Goal: Task Accomplishment & Management: Manage account settings

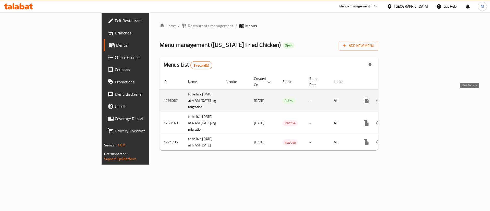
click at [409, 97] on link "enhanced table" at bounding box center [403, 100] width 12 height 12
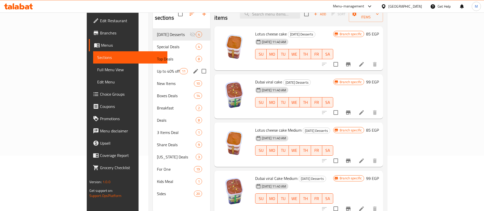
scroll to position [59, 0]
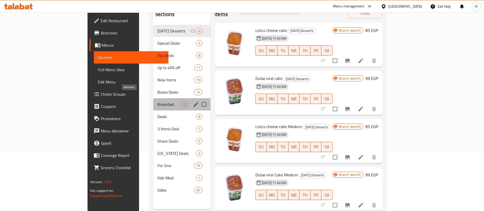
click at [157, 101] on span "Breakfast" at bounding box center [169, 104] width 24 height 6
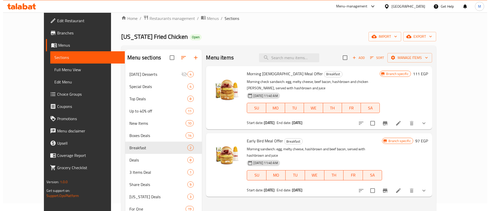
scroll to position [7, 0]
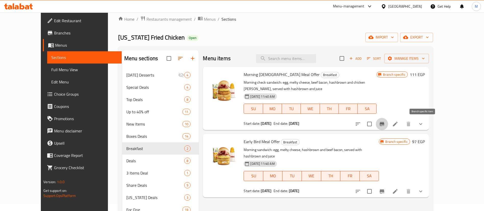
click at [385, 125] on icon "Branch-specific-item" at bounding box center [382, 124] width 6 height 6
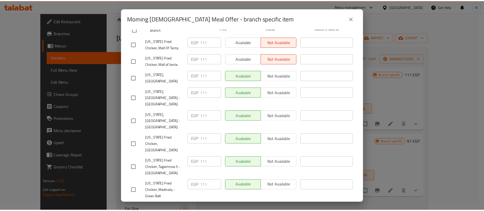
scroll to position [0, 0]
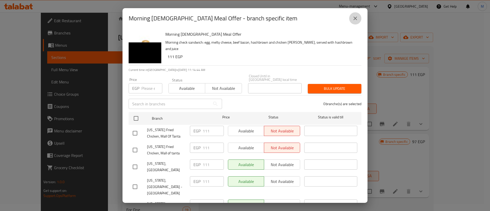
click at [354, 20] on icon "close" at bounding box center [355, 18] width 6 height 6
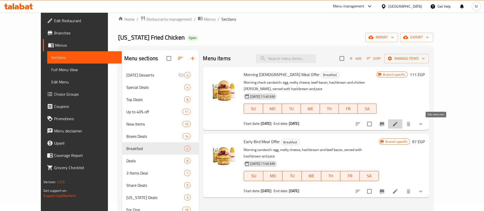
click at [398, 126] on icon at bounding box center [395, 124] width 6 height 6
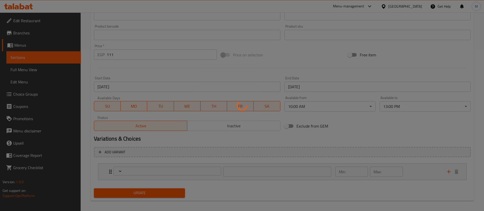
type input "إختيارك من العصير"
type input "1"
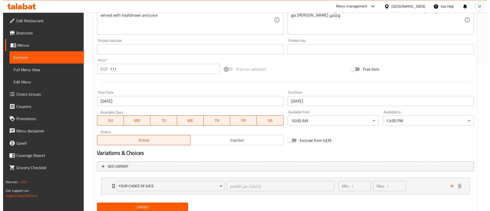
scroll to position [147, 0]
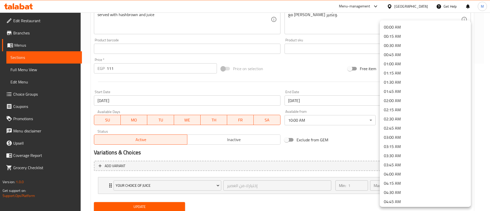
click at [337, 130] on div at bounding box center [245, 105] width 490 height 211
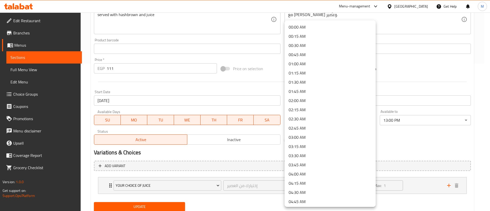
click at [326, 29] on li "00:00 AM" at bounding box center [329, 26] width 91 height 9
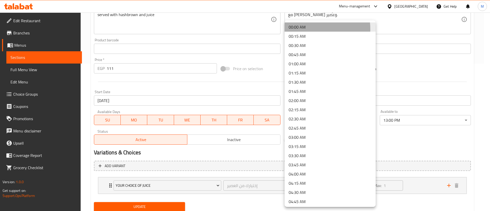
click at [301, 29] on li "00:00 AM" at bounding box center [329, 26] width 91 height 9
click at [266, 80] on div at bounding box center [245, 105] width 490 height 211
click at [396, 119] on div at bounding box center [245, 105] width 490 height 211
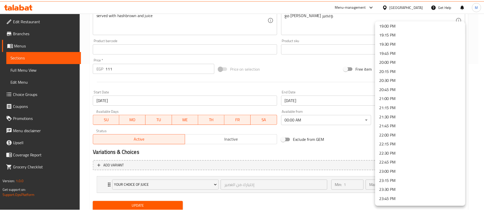
scroll to position [708, 0]
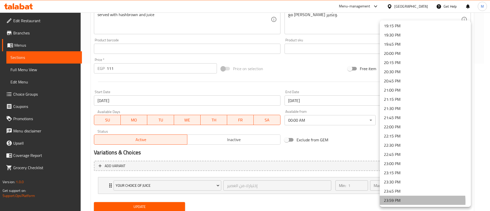
click at [395, 202] on li "23:59 PM" at bounding box center [425, 200] width 91 height 9
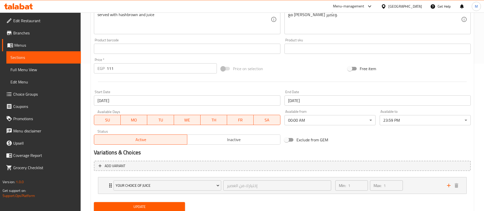
click at [369, 141] on div "Exclude from GEM" at bounding box center [345, 140] width 127 height 14
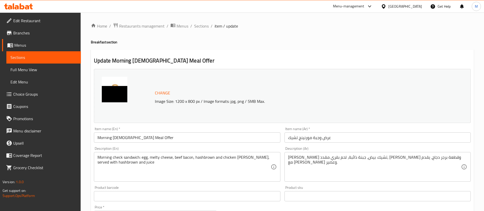
scroll to position [165, 0]
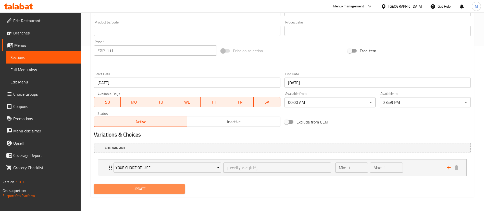
click at [122, 187] on span "Update" at bounding box center [139, 189] width 83 height 6
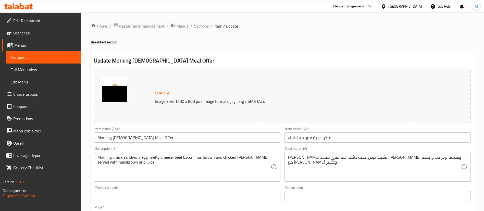
click at [201, 23] on span "Sections" at bounding box center [201, 26] width 15 height 6
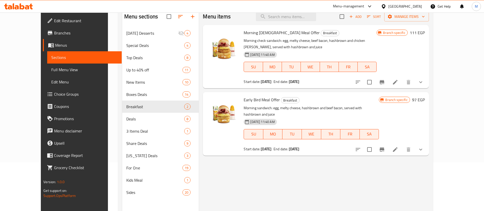
scroll to position [68, 0]
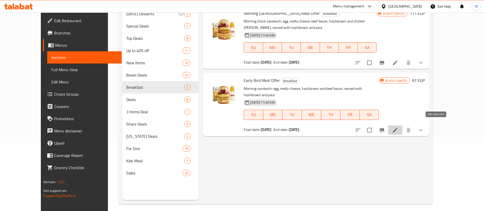
click at [397, 128] on icon at bounding box center [395, 130] width 5 height 5
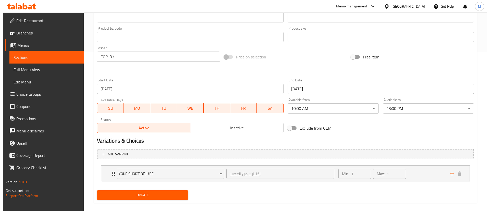
scroll to position [165, 0]
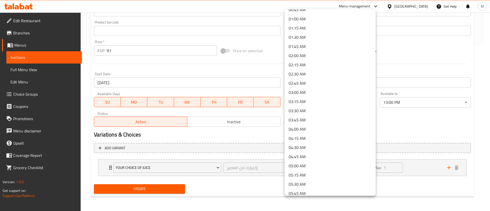
scroll to position [0, 0]
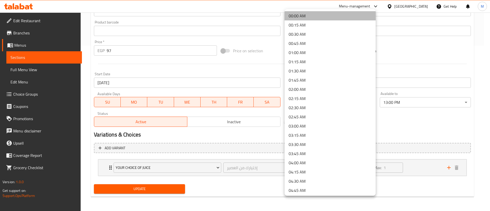
click at [334, 15] on li "00:00 AM" at bounding box center [329, 15] width 91 height 9
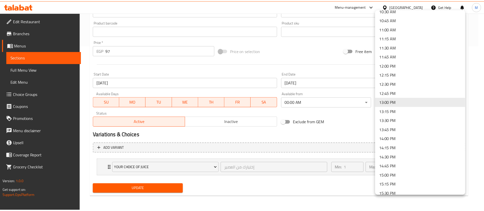
scroll to position [708, 0]
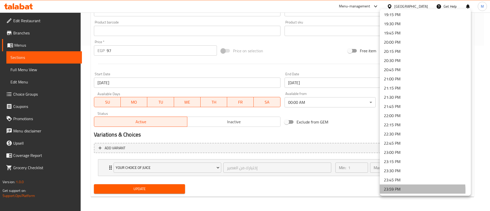
click at [401, 190] on li "23:59 PM" at bounding box center [425, 188] width 91 height 9
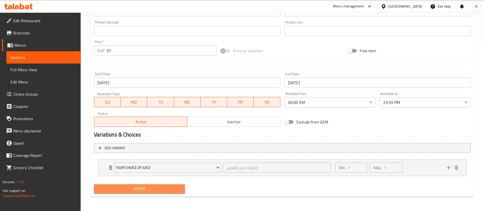
click at [153, 191] on span "Update" at bounding box center [139, 189] width 83 height 6
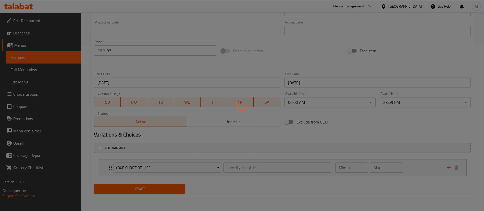
scroll to position [0, 0]
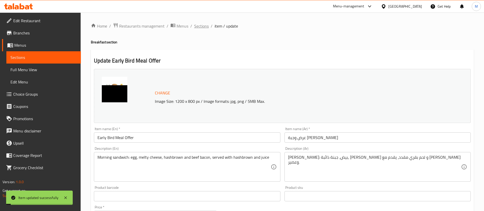
click at [201, 25] on span "Sections" at bounding box center [201, 26] width 15 height 6
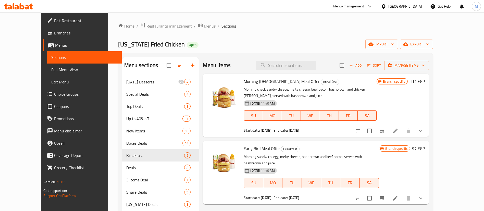
click at [146, 25] on span "Restaurants management" at bounding box center [168, 26] width 45 height 6
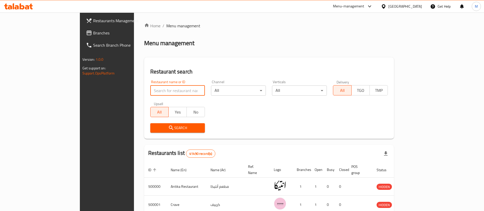
click at [150, 90] on input "search" at bounding box center [177, 90] width 55 height 10
type input "dushka"
click button "Search" at bounding box center [177, 127] width 55 height 9
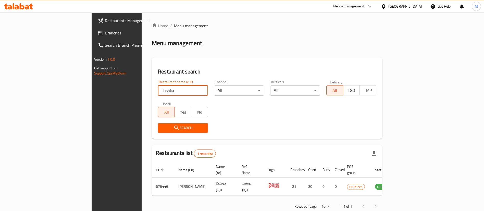
scroll to position [7, 0]
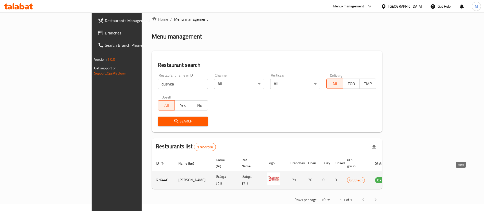
click at [411, 177] on link "enhanced table" at bounding box center [406, 180] width 9 height 6
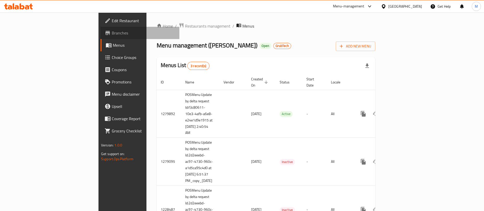
click at [100, 37] on link "Branches" at bounding box center [139, 33] width 79 height 12
